Goal: Information Seeking & Learning: Find specific page/section

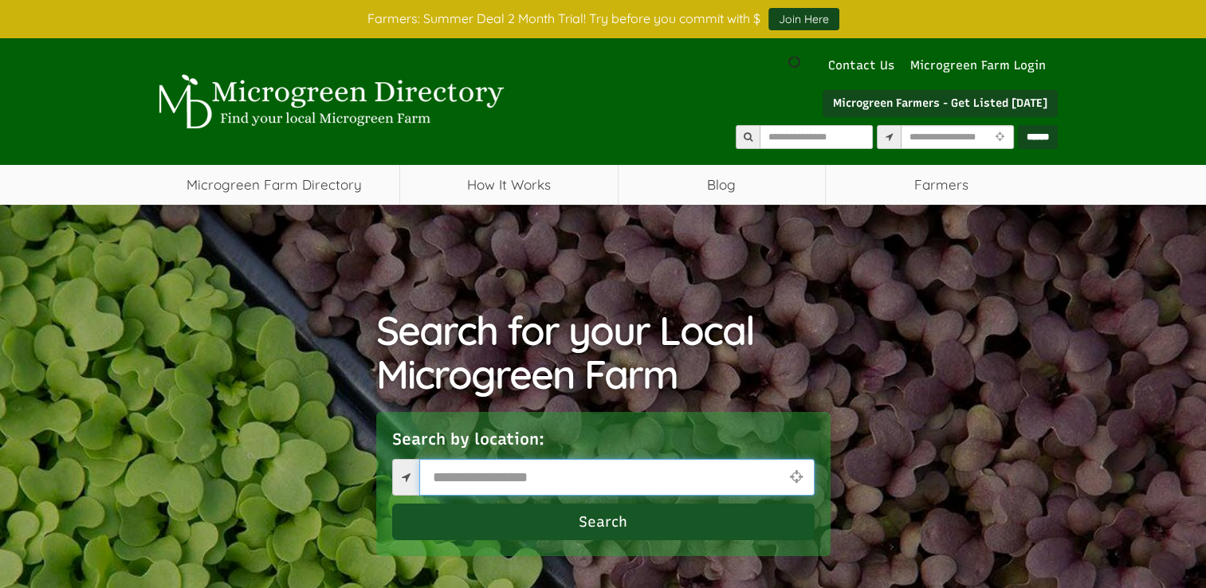
click at [439, 479] on input "text" at bounding box center [616, 477] width 395 height 37
select select "Language Translate Widget"
click at [446, 477] on input "text" at bounding box center [616, 477] width 395 height 37
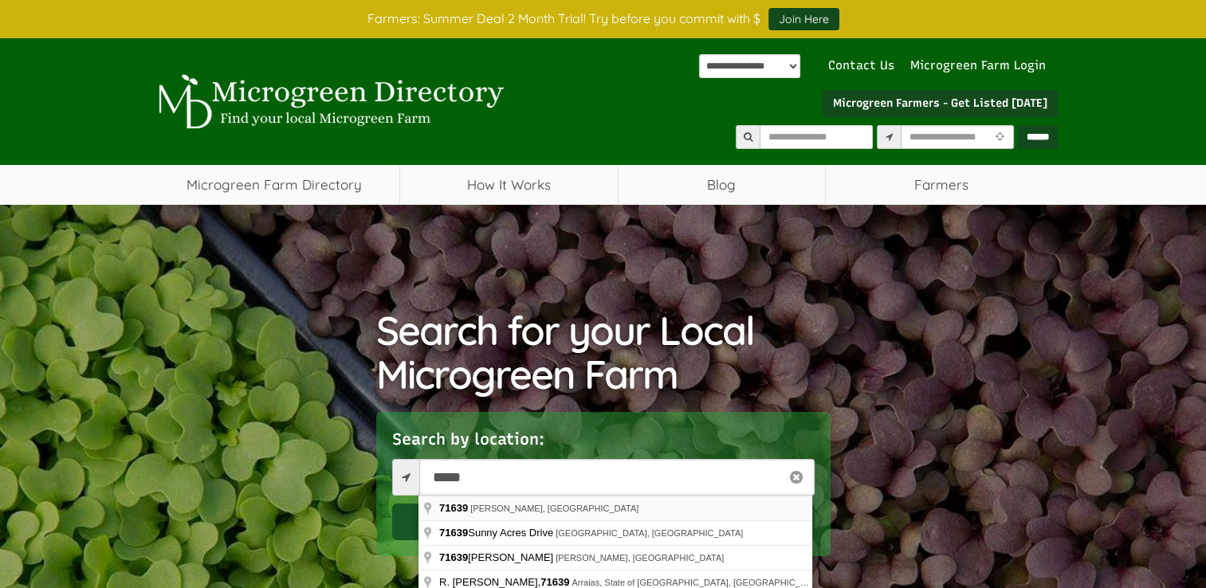
type input "**********"
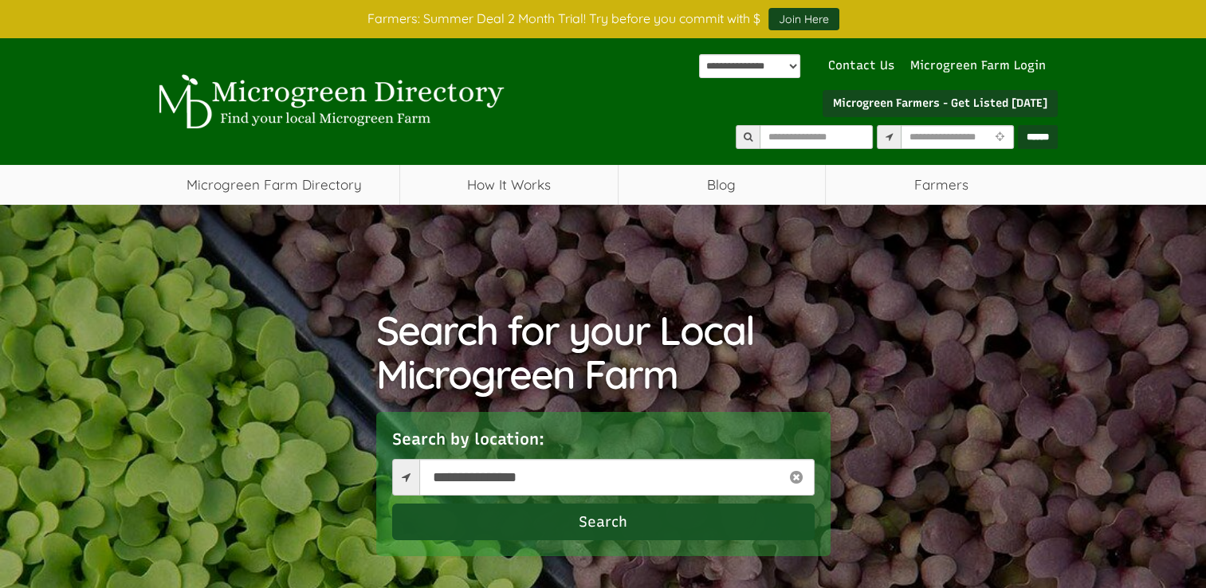
click at [483, 516] on button "Search" at bounding box center [603, 522] width 422 height 37
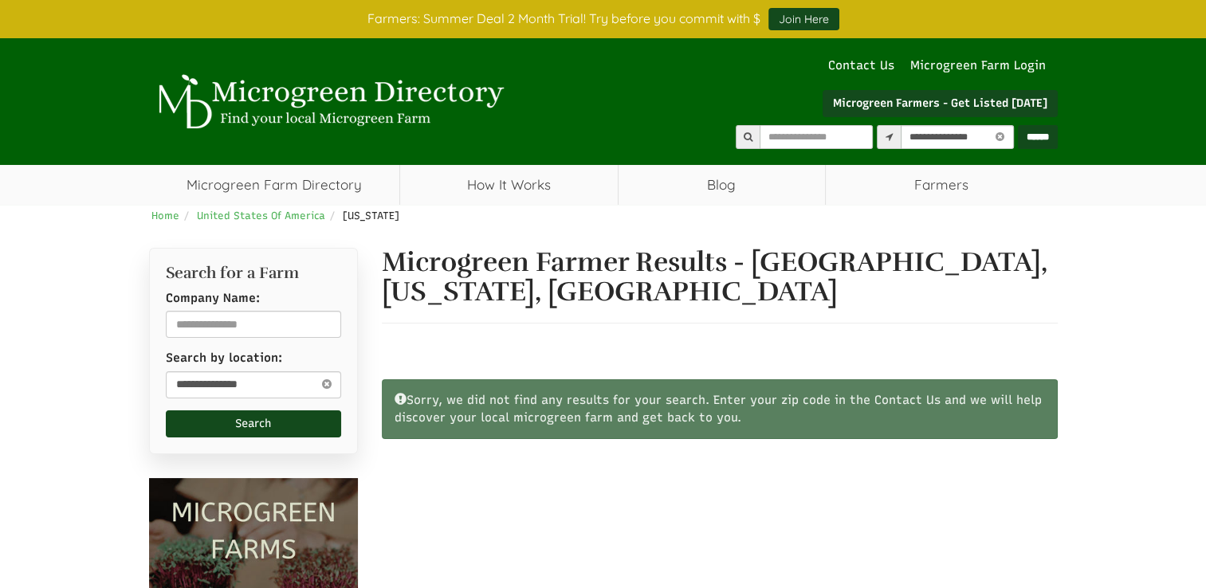
select select "Language Translate Widget"
